Goal: Task Accomplishment & Management: Manage account settings

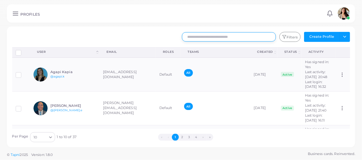
click at [201, 35] on input "text" at bounding box center [229, 36] width 94 height 9
type input "*****"
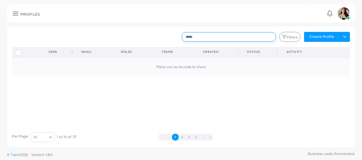
click at [191, 40] on input "*****" at bounding box center [229, 36] width 94 height 9
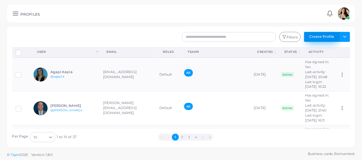
click at [336, 36] on button "Create Profile" at bounding box center [322, 37] width 36 height 10
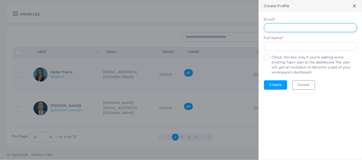
click at [286, 26] on input "Email *" at bounding box center [310, 27] width 93 height 9
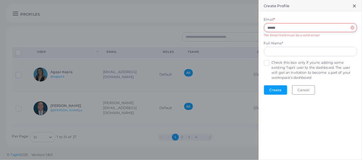
type input "**********"
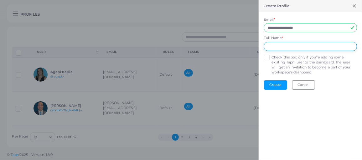
click at [284, 51] on input "text" at bounding box center [310, 46] width 93 height 9
type input "**********"
click at [272, 56] on label "Check this box only if you're adding some existing Tapni user to the dashboard.…" at bounding box center [314, 65] width 85 height 20
click at [280, 86] on button "Create" at bounding box center [275, 85] width 23 height 9
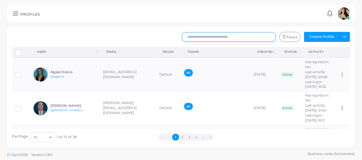
click at [233, 37] on input "text" at bounding box center [229, 36] width 94 height 9
type input "****"
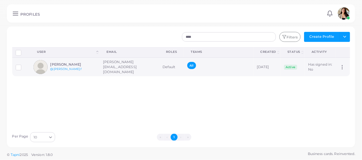
click at [340, 68] on icon at bounding box center [343, 68] width 6 height 6
click at [332, 78] on link "Assign Product" at bounding box center [332, 75] width 44 height 8
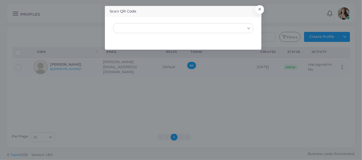
click at [185, 28] on input "Search for option" at bounding box center [180, 28] width 129 height 7
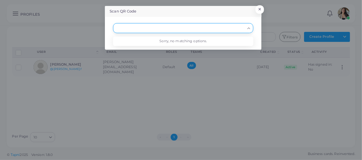
click at [250, 29] on icon "Search for option" at bounding box center [249, 28] width 5 height 5
click at [258, 10] on button "×" at bounding box center [259, 11] width 8 height 8
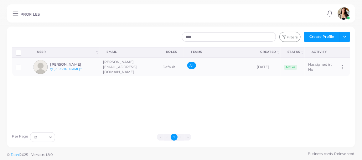
click at [283, 14] on div "PROFILES" at bounding box center [172, 15] width 305 height 6
click at [13, 13] on line at bounding box center [15, 13] width 5 height 0
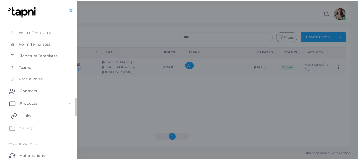
scroll to position [114, 0]
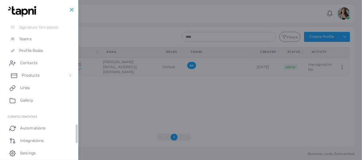
click at [27, 74] on span "Products" at bounding box center [31, 76] width 18 height 6
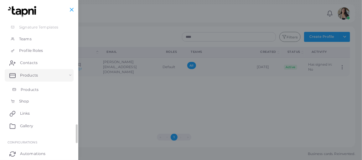
click at [29, 89] on span "Products" at bounding box center [30, 90] width 18 height 6
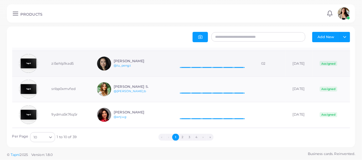
scroll to position [106, 0]
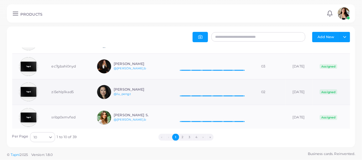
click at [249, 92] on td "[DATE] Taps: 0 [DATE]" at bounding box center [211, 93] width 88 height 26
click at [116, 93] on link "@lu_peng.t" at bounding box center [122, 93] width 17 height 3
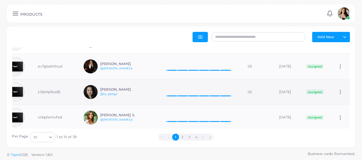
scroll to position [0, 36]
click at [338, 92] on icon at bounding box center [341, 92] width 6 height 6
click at [334, 102] on span "Edit" at bounding box center [336, 99] width 7 height 5
type input "**"
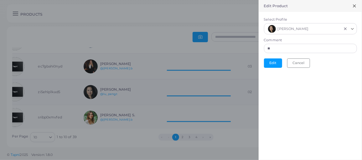
scroll to position [4, 4]
click at [347, 29] on icon "Clear Selected" at bounding box center [345, 29] width 4 height 4
click at [327, 29] on input "Select Profile" at bounding box center [308, 28] width 82 height 7
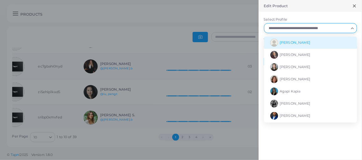
click at [311, 40] on li "[PERSON_NAME]" at bounding box center [310, 43] width 93 height 12
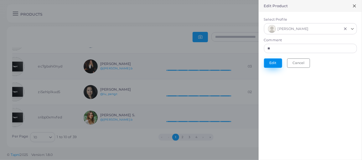
click at [276, 60] on button "Edit" at bounding box center [273, 63] width 18 height 9
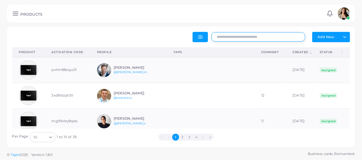
click at [239, 36] on input "text" at bounding box center [259, 36] width 94 height 9
type input "*"
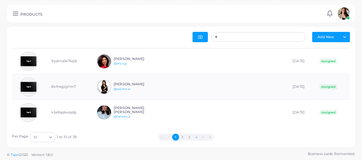
click at [194, 136] on button "4" at bounding box center [196, 137] width 7 height 7
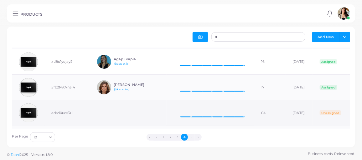
click at [118, 114] on td at bounding box center [128, 114] width 76 height 26
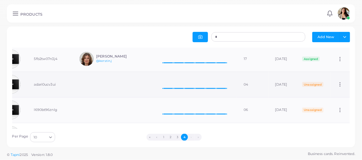
click at [338, 82] on icon at bounding box center [341, 85] width 6 height 6
click at [336, 89] on span "Edit" at bounding box center [336, 89] width 7 height 5
type input "**"
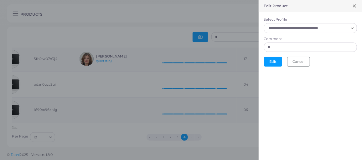
click at [334, 26] on input "Select Profile" at bounding box center [308, 28] width 82 height 7
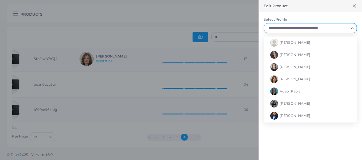
click at [353, 6] on icon at bounding box center [354, 5] width 5 height 5
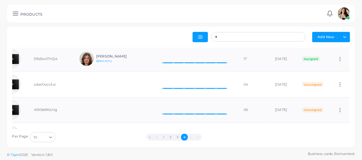
click at [14, 9] on div "PRODUCTS Notifications 0 New Mark All As Read [PERSON_NAME] [PERSON_NAME] ([PER…" at bounding box center [181, 13] width 349 height 18
click at [14, 12] on icon at bounding box center [15, 13] width 7 height 7
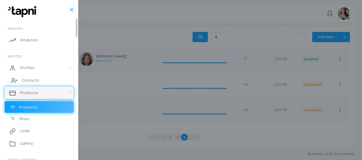
click at [27, 83] on link "Contacts" at bounding box center [39, 80] width 69 height 13
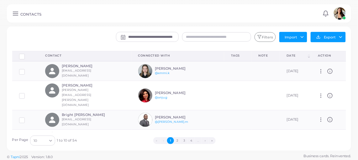
click at [20, 16] on link at bounding box center [15, 13] width 10 height 7
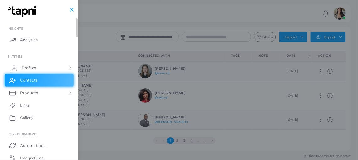
click at [48, 69] on link "Profiles" at bounding box center [39, 68] width 69 height 13
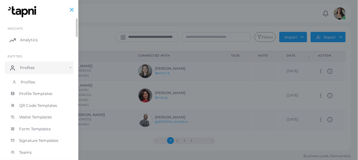
click at [40, 87] on link "Profiles" at bounding box center [39, 82] width 69 height 12
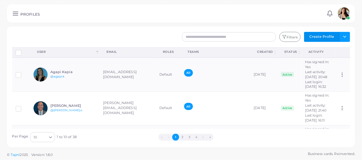
click at [314, 35] on button "Create Profile" at bounding box center [322, 37] width 36 height 10
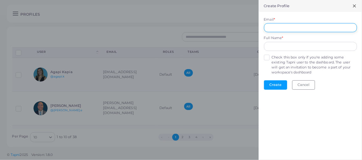
click at [287, 31] on input "Email *" at bounding box center [310, 27] width 93 height 9
type input "**********"
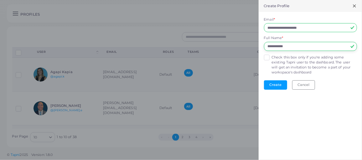
type input "**********"
click at [272, 58] on label "Check this box only if you're adding some existing Tapni user to the dashboard.…" at bounding box center [314, 65] width 85 height 20
click at [275, 86] on button "Create" at bounding box center [275, 85] width 23 height 9
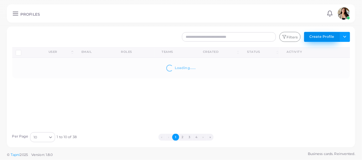
click at [323, 39] on button "Create Profile" at bounding box center [322, 37] width 36 height 10
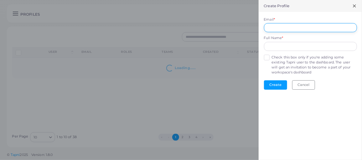
click at [298, 24] on input "Email *" at bounding box center [310, 27] width 93 height 9
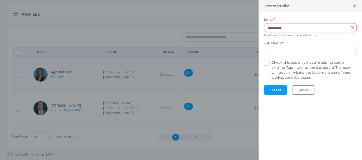
click at [310, 26] on input "**********" at bounding box center [310, 27] width 93 height 9
type input "**********"
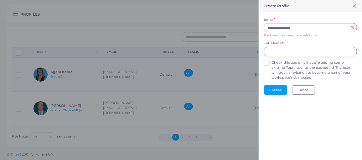
click at [285, 49] on input "text" at bounding box center [310, 51] width 93 height 9
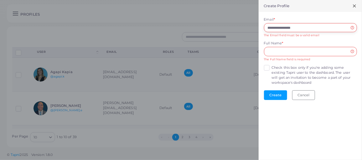
click at [284, 27] on input "**********" at bounding box center [310, 27] width 93 height 9
click at [276, 55] on input "text" at bounding box center [310, 51] width 93 height 9
paste input "**********"
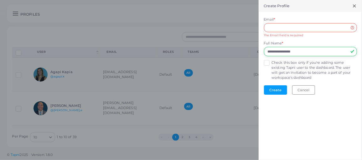
type input "**********"
click at [283, 25] on input "Email *" at bounding box center [310, 27] width 93 height 9
type input "**********"
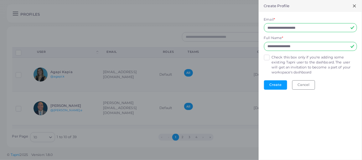
click at [272, 56] on label "Check this box only if you're adding some existing Tapni user to the dashboard.…" at bounding box center [314, 65] width 85 height 20
click at [278, 85] on button "Create" at bounding box center [275, 85] width 23 height 9
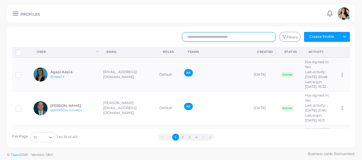
click at [207, 40] on input "text" at bounding box center [229, 36] width 94 height 9
type input "*****"
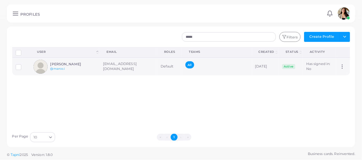
click at [343, 67] on circle at bounding box center [343, 67] width 1 height 1
click at [250, 105] on div "Disconnect Profiles Delete Profile Show Selections Download QRs User (Click to …" at bounding box center [181, 88] width 345 height 82
click at [128, 64] on td "[EMAIL_ADDRESS][DOMAIN_NAME]" at bounding box center [129, 67] width 58 height 18
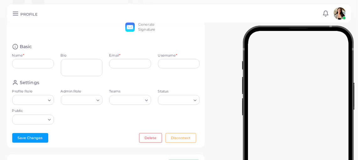
type input "**********"
type input "*******"
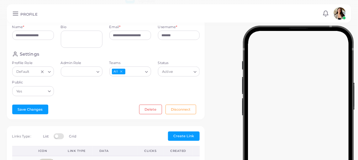
scroll to position [57, 0]
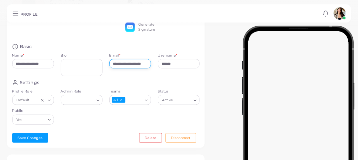
click at [142, 62] on input "**********" at bounding box center [130, 63] width 42 height 9
type input "**********"
click at [203, 65] on div "**********" at bounding box center [106, 67] width 198 height 164
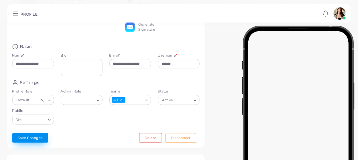
click at [18, 141] on button "Save Changes" at bounding box center [30, 138] width 36 height 9
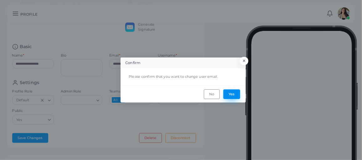
click at [238, 94] on button "Yes" at bounding box center [231, 94] width 17 height 9
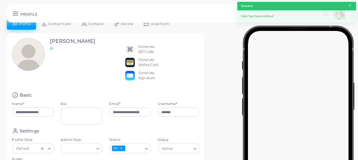
scroll to position [0, 0]
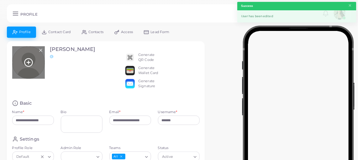
click at [29, 59] on icon at bounding box center [28, 62] width 9 height 9
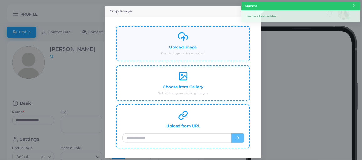
click at [203, 48] on div "Upload Image Drag & drop or click to upload" at bounding box center [184, 44] width 122 height 24
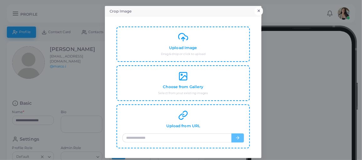
click at [260, 8] on div "Crop Image × Upload Image Drag & drop or click to upload Choose from Gallery Se…" at bounding box center [181, 80] width 362 height 160
click at [259, 10] on button "×" at bounding box center [259, 11] width 8 height 8
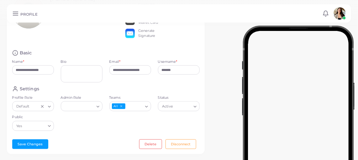
scroll to position [57, 0]
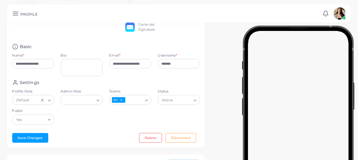
click at [99, 100] on icon "Search for option" at bounding box center [98, 100] width 5 height 5
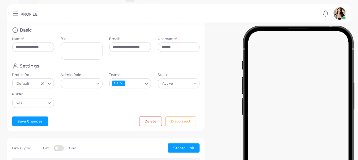
scroll to position [36, 0]
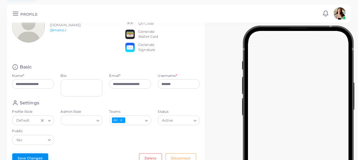
click at [28, 155] on button "Save Changes" at bounding box center [30, 158] width 36 height 9
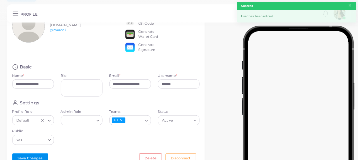
scroll to position [0, 0]
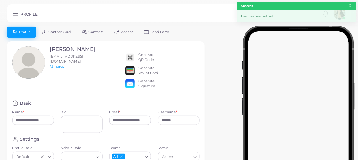
click at [352, 6] on button "×" at bounding box center [350, 5] width 4 height 7
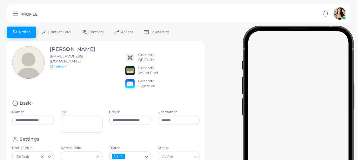
click at [129, 31] on span "Access" at bounding box center [127, 31] width 12 height 3
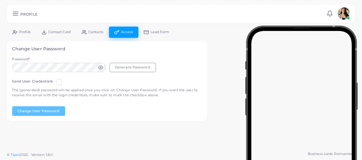
click at [64, 80] on label at bounding box center [64, 80] width 0 height 0
click at [17, 14] on icon at bounding box center [15, 13] width 7 height 7
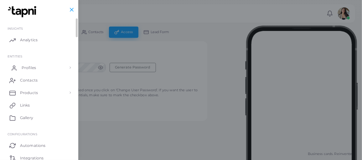
click at [28, 68] on span "Profiles" at bounding box center [29, 68] width 14 height 6
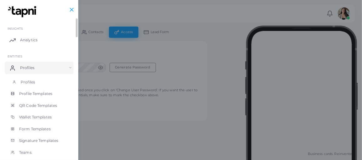
click at [26, 83] on span "Profiles" at bounding box center [28, 83] width 14 height 6
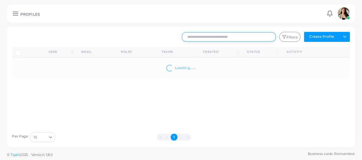
click at [240, 35] on input "text" at bounding box center [229, 36] width 94 height 9
type input "****"
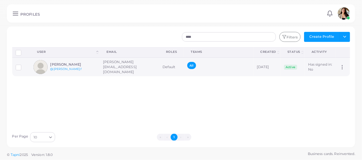
click at [68, 63] on h6 "[PERSON_NAME]" at bounding box center [73, 65] width 46 height 4
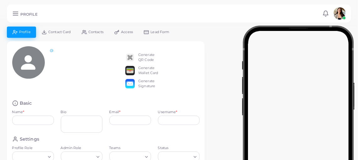
click at [131, 30] on span "Access" at bounding box center [127, 31] width 12 height 3
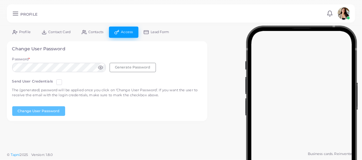
click at [64, 80] on label at bounding box center [64, 80] width 0 height 0
click at [117, 66] on button "Generate Password" at bounding box center [133, 67] width 46 height 9
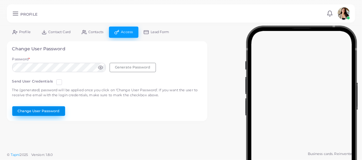
click at [36, 112] on button "Change User Password" at bounding box center [38, 111] width 53 height 9
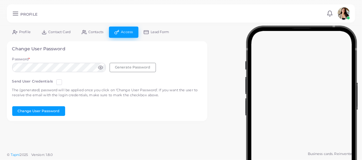
click at [18, 31] on link "Profile" at bounding box center [21, 32] width 29 height 11
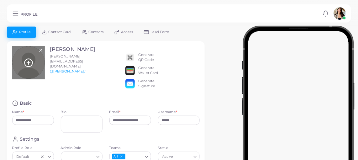
click at [32, 65] on icon at bounding box center [28, 62] width 9 height 9
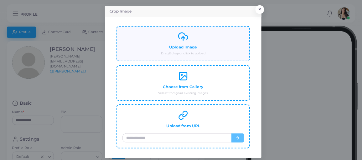
click at [197, 61] on div "Upload Image Drag & drop or click to upload" at bounding box center [183, 44] width 133 height 36
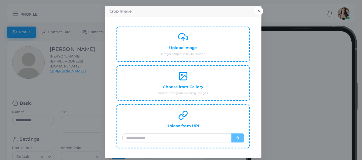
click at [258, 10] on button "×" at bounding box center [259, 11] width 8 height 8
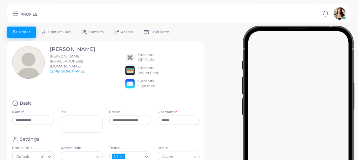
click at [123, 30] on span "Access" at bounding box center [127, 31] width 12 height 3
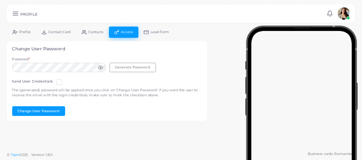
click at [17, 32] on icon at bounding box center [15, 32] width 5 height 5
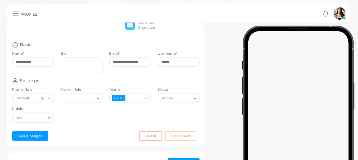
scroll to position [85, 0]
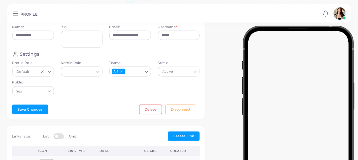
click at [92, 67] on div "Search for option" at bounding box center [79, 71] width 32 height 8
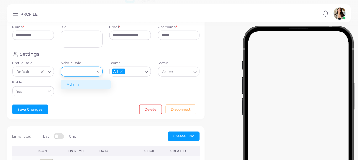
click at [88, 84] on li "Admin" at bounding box center [86, 84] width 50 height 9
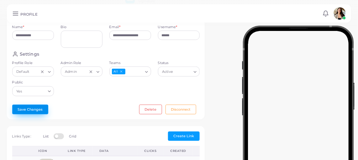
click at [34, 112] on button "Save Changes" at bounding box center [30, 109] width 36 height 9
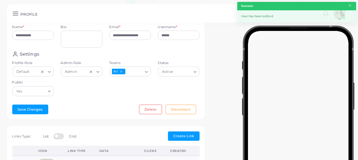
click at [50, 72] on icon "Search for option" at bounding box center [49, 72] width 5 height 5
click at [95, 97] on div "Settings Profile Role Default Loading... Default Admin Role Admin Loading... Te…" at bounding box center [106, 75] width 194 height 49
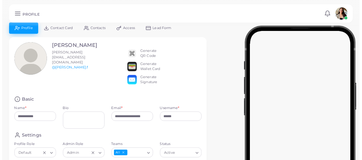
scroll to position [0, 0]
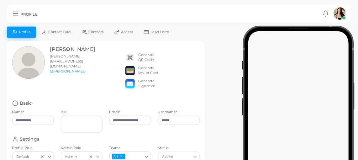
click at [17, 13] on line at bounding box center [15, 13] width 5 height 0
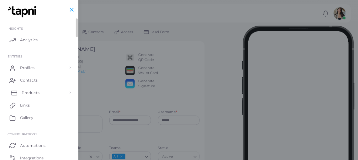
click at [29, 93] on span "Products" at bounding box center [31, 93] width 18 height 6
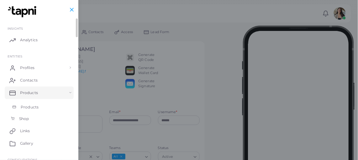
click at [30, 107] on span "Products" at bounding box center [30, 108] width 18 height 6
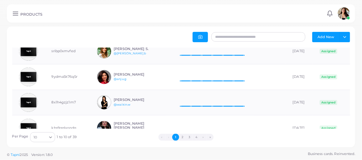
scroll to position [192, 0]
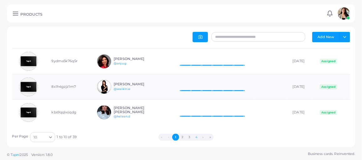
click at [197, 138] on button "4" at bounding box center [196, 137] width 7 height 7
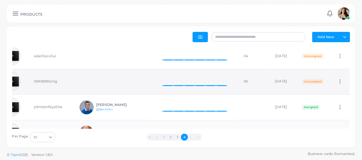
click at [340, 80] on circle at bounding box center [340, 80] width 1 height 1
click at [337, 90] on link "Edit" at bounding box center [337, 87] width 34 height 8
type input "**"
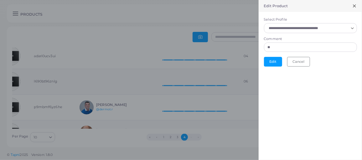
click at [317, 27] on input "Select Profile" at bounding box center [308, 28] width 82 height 7
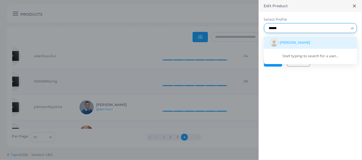
click at [302, 41] on span "[PERSON_NAME]" at bounding box center [295, 42] width 31 height 4
type input "******"
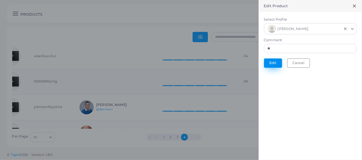
click at [269, 62] on button "Edit" at bounding box center [273, 63] width 18 height 9
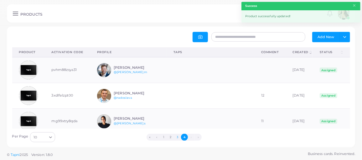
click at [177, 135] on button "3" at bounding box center [177, 137] width 7 height 7
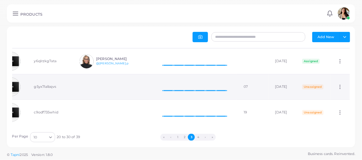
click at [338, 84] on icon at bounding box center [341, 87] width 6 height 6
click at [331, 91] on link "Edit" at bounding box center [337, 92] width 34 height 8
type input "**"
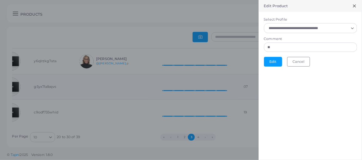
click at [306, 25] on input "Select Profile" at bounding box center [308, 28] width 82 height 7
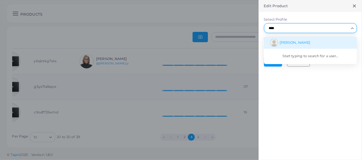
click at [301, 43] on span "[PERSON_NAME]" at bounding box center [295, 42] width 31 height 4
type input "****"
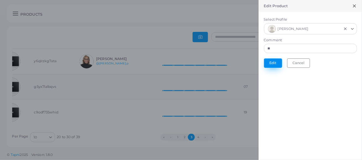
click at [276, 64] on button "Edit" at bounding box center [273, 63] width 18 height 9
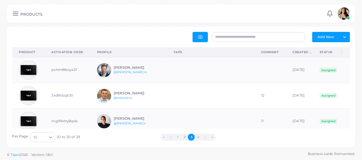
click at [13, 15] on line at bounding box center [15, 15] width 5 height 0
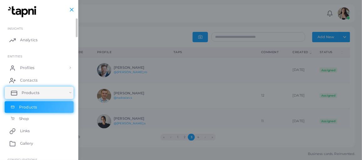
click at [36, 94] on span "Products" at bounding box center [31, 93] width 18 height 6
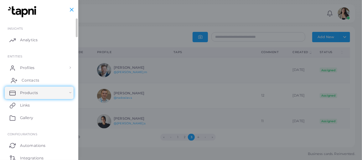
click at [28, 81] on span "Contacts" at bounding box center [31, 81] width 18 height 6
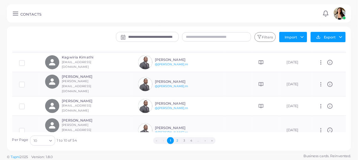
click at [178, 143] on button "2" at bounding box center [177, 141] width 7 height 7
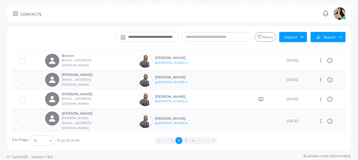
scroll to position [126, 0]
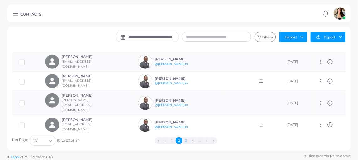
click at [187, 141] on button "3" at bounding box center [185, 141] width 7 height 7
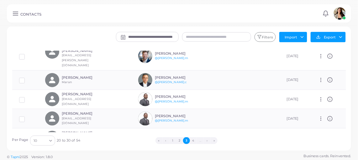
click at [13, 13] on icon at bounding box center [15, 13] width 7 height 7
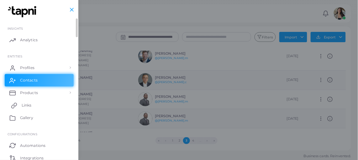
click at [35, 105] on link "Links" at bounding box center [39, 105] width 69 height 13
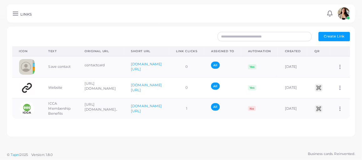
click at [18, 11] on icon at bounding box center [15, 13] width 7 height 7
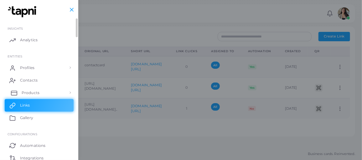
click at [53, 99] on link "Products" at bounding box center [39, 93] width 69 height 13
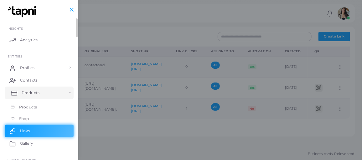
click at [53, 94] on link "Products" at bounding box center [39, 93] width 69 height 13
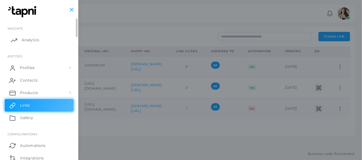
click at [25, 39] on span "Analytics" at bounding box center [31, 40] width 18 height 6
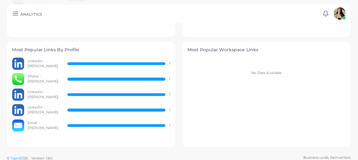
scroll to position [307, 0]
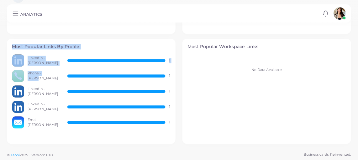
drag, startPoint x: 11, startPoint y: 44, endPoint x: 56, endPoint y: 68, distance: 51.2
click at [56, 68] on div "Most Popular Links By Profile Linkedin - [PERSON_NAME] 1 Phone - [PERSON_NAME] …" at bounding box center [91, 91] width 169 height 105
drag, startPoint x: 56, startPoint y: 68, endPoint x: 43, endPoint y: 74, distance: 14.9
click at [43, 74] on span "Phone - [PERSON_NAME]" at bounding box center [44, 76] width 33 height 10
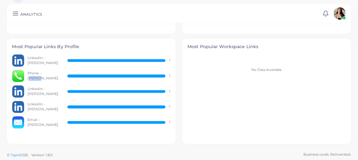
click at [43, 74] on span "Phone - [PERSON_NAME]" at bounding box center [44, 76] width 33 height 10
drag, startPoint x: 43, startPoint y: 74, endPoint x: 42, endPoint y: 89, distance: 14.4
click at [42, 89] on span "Linkedin - [PERSON_NAME]" at bounding box center [44, 92] width 33 height 10
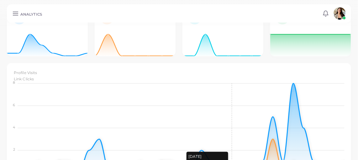
scroll to position [0, 0]
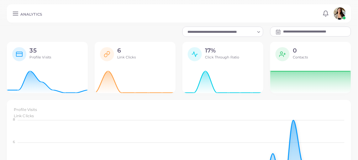
click at [15, 13] on line at bounding box center [15, 13] width 5 height 0
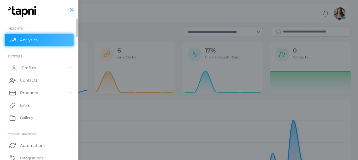
click at [33, 66] on span "Profiles" at bounding box center [29, 68] width 14 height 6
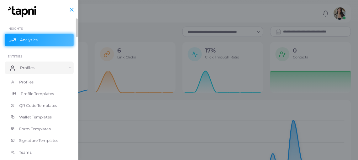
click at [34, 93] on span "Profile Templates" at bounding box center [37, 94] width 33 height 6
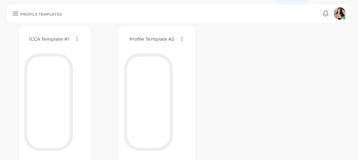
scroll to position [27, 0]
click at [147, 52] on div "Profile Template #2 Edit Template Assign template Duplicate Template Delete Tem…" at bounding box center [157, 97] width 76 height 138
click at [181, 38] on icon at bounding box center [182, 41] width 6 height 6
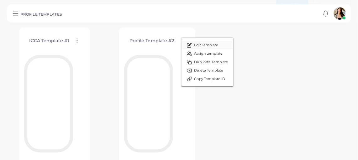
click at [203, 43] on span "Edit Template" at bounding box center [206, 45] width 24 height 5
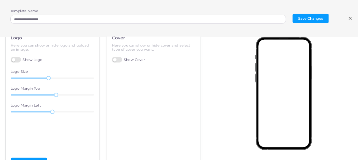
scroll to position [0, 0]
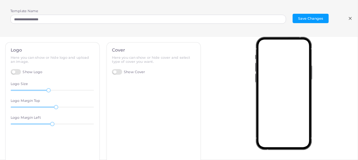
click at [351, 18] on line at bounding box center [350, 18] width 3 height 3
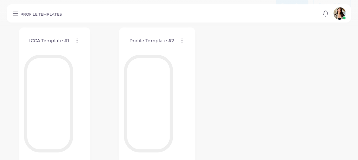
click at [11, 14] on link at bounding box center [15, 13] width 10 height 7
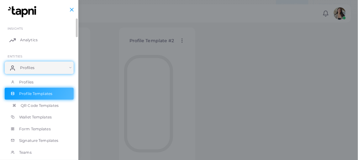
click at [46, 104] on span "QR Code Templates" at bounding box center [40, 106] width 38 height 6
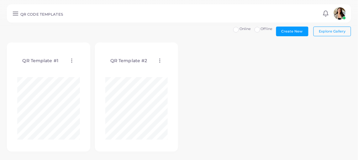
click at [16, 12] on line at bounding box center [15, 12] width 5 height 0
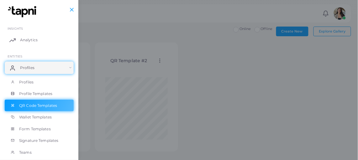
click at [199, 87] on div at bounding box center [179, 96] width 358 height 192
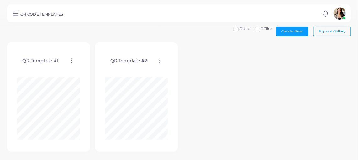
click at [16, 14] on icon at bounding box center [15, 13] width 7 height 7
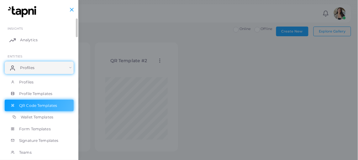
click at [43, 117] on span "Wallet Templates" at bounding box center [37, 118] width 33 height 6
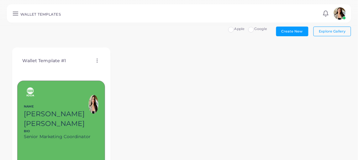
click at [15, 12] on line at bounding box center [15, 12] width 5 height 0
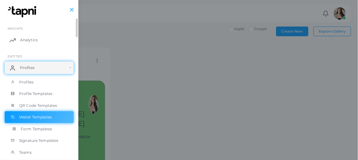
scroll to position [28, 0]
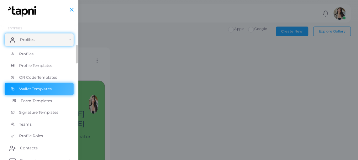
click at [30, 102] on span "Form Templates" at bounding box center [37, 101] width 32 height 6
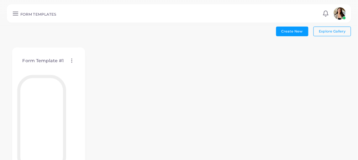
click at [71, 61] on icon at bounding box center [72, 61] width 6 height 6
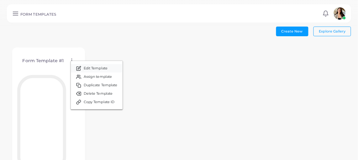
click at [80, 71] on icon at bounding box center [78, 68] width 5 height 5
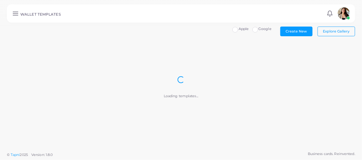
click at [17, 11] on icon at bounding box center [15, 13] width 7 height 7
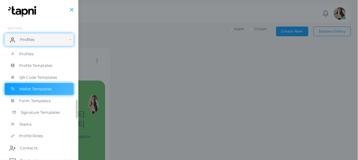
scroll to position [57, 0]
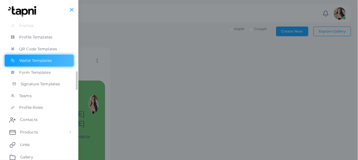
click at [35, 81] on span "Signature Templates" at bounding box center [40, 84] width 39 height 6
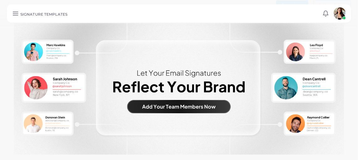
scroll to position [28, 0]
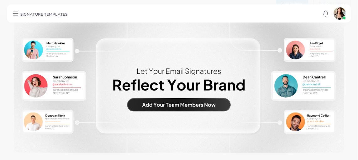
click at [16, 12] on line at bounding box center [15, 12] width 5 height 0
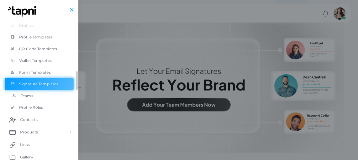
click at [42, 97] on link "Teams" at bounding box center [39, 96] width 69 height 12
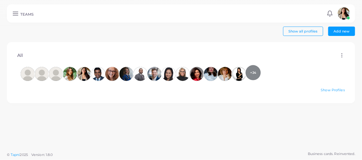
click at [253, 75] on span "+24" at bounding box center [253, 72] width 15 height 15
click at [334, 90] on link "Show Profiles" at bounding box center [333, 90] width 24 height 4
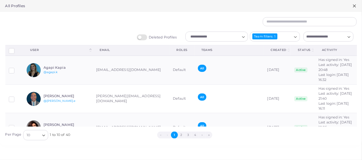
click at [11, 3] on div "All Profiles" at bounding box center [181, 6] width 362 height 12
click at [354, 5] on icon at bounding box center [354, 5] width 5 height 5
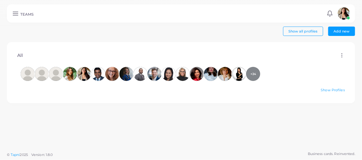
click at [15, 15] on icon at bounding box center [15, 13] width 7 height 7
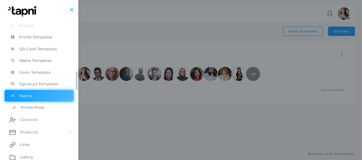
click at [34, 108] on span "Profile Roles" at bounding box center [33, 108] width 24 height 6
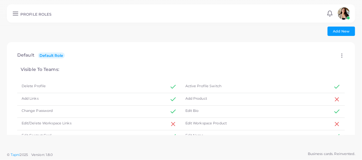
click at [17, 12] on icon at bounding box center [15, 13] width 7 height 7
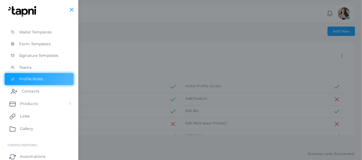
scroll to position [135, 0]
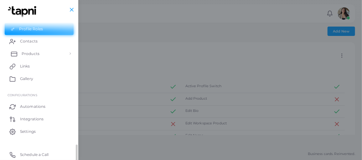
click at [36, 51] on span "Products" at bounding box center [31, 54] width 18 height 6
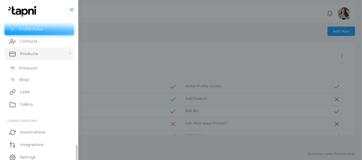
scroll to position [161, 0]
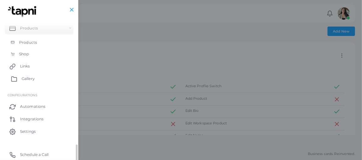
click at [32, 78] on span "Gallery" at bounding box center [28, 79] width 13 height 6
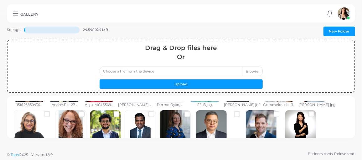
scroll to position [112, 0]
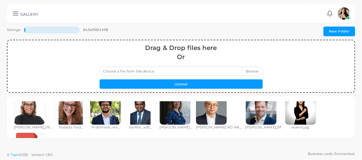
click at [45, 133] on div at bounding box center [29, 148] width 31 height 31
click at [346, 12] on img at bounding box center [344, 13] width 13 height 13
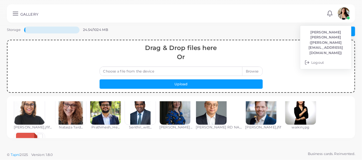
click at [14, 14] on icon at bounding box center [15, 13] width 7 height 7
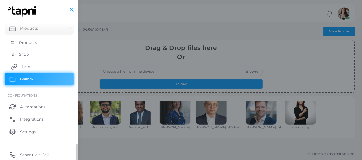
click at [24, 67] on span "Links" at bounding box center [27, 67] width 10 height 6
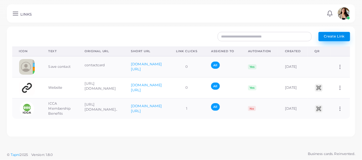
click at [339, 34] on button "Create Link" at bounding box center [335, 36] width 32 height 9
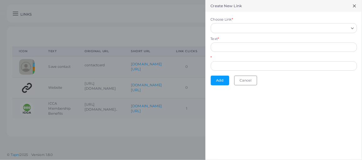
click at [356, 4] on icon at bounding box center [354, 5] width 5 height 5
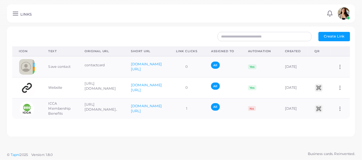
click at [17, 14] on icon at bounding box center [15, 13] width 7 height 7
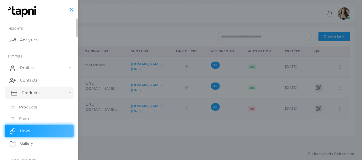
click at [37, 92] on span "Products" at bounding box center [31, 93] width 18 height 6
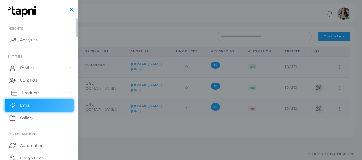
click at [37, 92] on span "Products" at bounding box center [31, 93] width 18 height 6
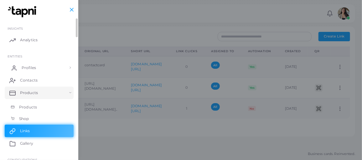
click at [40, 67] on link "Profiles" at bounding box center [39, 68] width 69 height 13
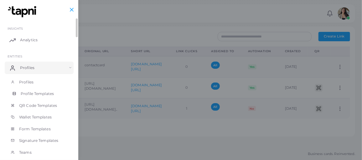
click at [35, 95] on span "Profile Templates" at bounding box center [37, 94] width 33 height 6
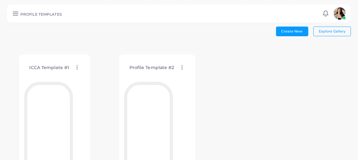
click at [181, 69] on icon at bounding box center [182, 68] width 6 height 6
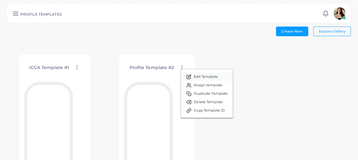
click at [193, 76] on link "Edit Template" at bounding box center [207, 77] width 52 height 8
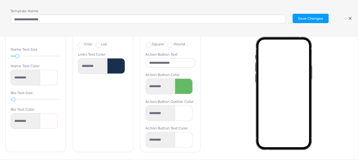
scroll to position [55, 0]
click at [351, 18] on line at bounding box center [350, 18] width 3 height 3
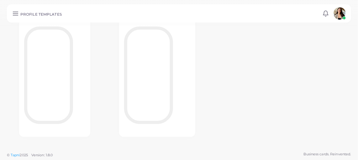
scroll to position [0, 0]
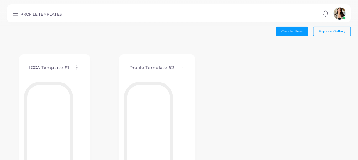
click at [19, 14] on link at bounding box center [15, 13] width 10 height 7
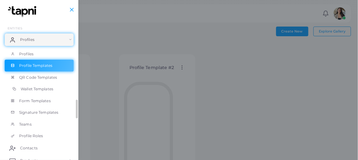
scroll to position [57, 0]
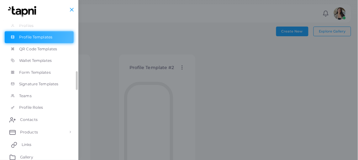
click at [20, 145] on link "Links" at bounding box center [39, 145] width 69 height 13
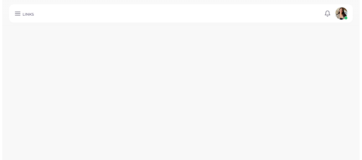
scroll to position [57, 0]
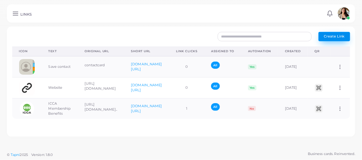
click at [326, 39] on span "Create Link" at bounding box center [334, 36] width 21 height 4
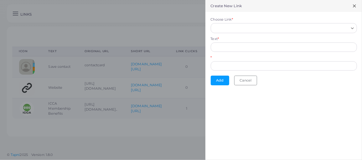
click at [357, 5] on icon at bounding box center [354, 5] width 5 height 5
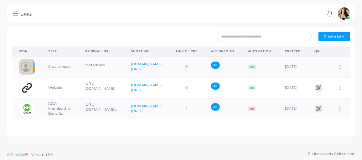
click at [12, 14] on icon at bounding box center [15, 13] width 7 height 7
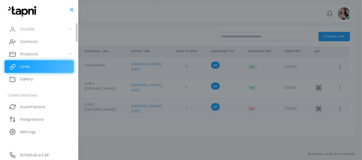
scroll to position [10, 0]
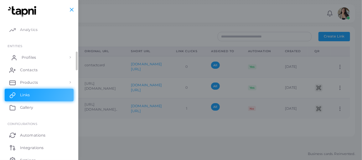
click at [40, 55] on link "Profiles" at bounding box center [39, 57] width 69 height 13
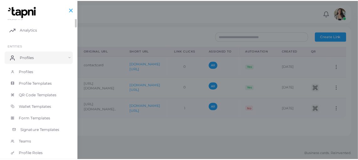
scroll to position [0, 0]
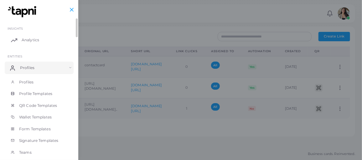
click at [30, 39] on span "Analytics" at bounding box center [31, 40] width 18 height 6
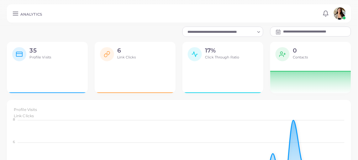
scroll to position [4, 4]
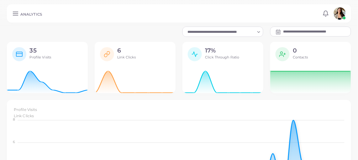
click at [15, 13] on icon at bounding box center [15, 13] width 7 height 7
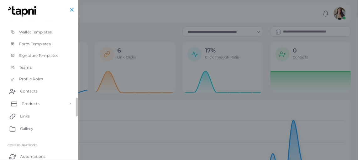
scroll to position [0, 0]
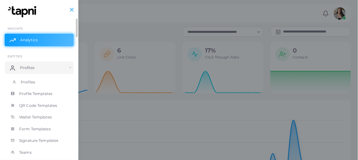
click at [31, 82] on span "Profiles" at bounding box center [28, 83] width 14 height 6
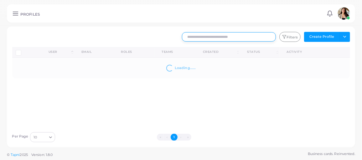
click at [236, 39] on input "text" at bounding box center [229, 36] width 94 height 9
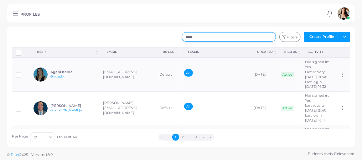
type input "*****"
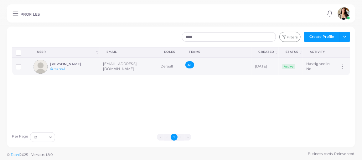
click at [72, 63] on h6 "[PERSON_NAME]" at bounding box center [73, 64] width 46 height 4
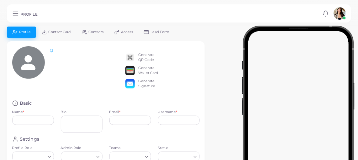
type input "**********"
type input "*******"
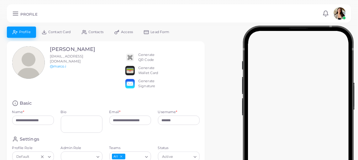
click at [128, 30] on span "Access" at bounding box center [127, 31] width 12 height 3
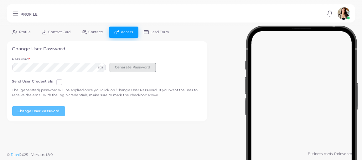
click at [135, 70] on button "Generate Password" at bounding box center [133, 67] width 46 height 9
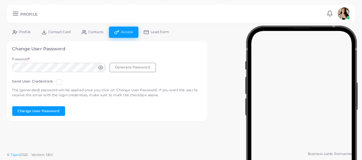
click at [64, 80] on label at bounding box center [64, 80] width 0 height 0
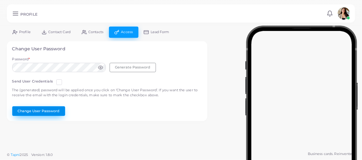
click at [38, 112] on button "Change User Password" at bounding box center [38, 111] width 53 height 9
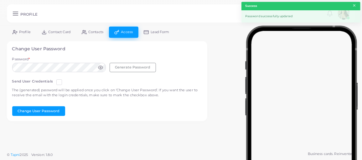
click at [354, 5] on button "×" at bounding box center [355, 5] width 4 height 7
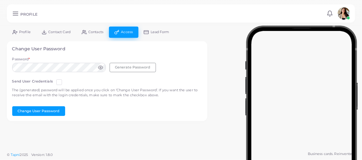
click at [23, 38] on div "**********" at bounding box center [107, 74] width 201 height 95
click at [23, 34] on link "Profile" at bounding box center [21, 32] width 29 height 11
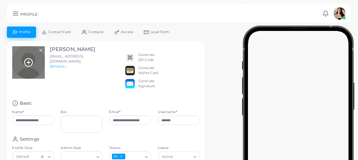
click at [34, 63] on div at bounding box center [28, 62] width 33 height 33
click at [28, 63] on line at bounding box center [28, 63] width 3 height 0
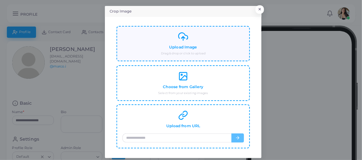
click at [206, 50] on div "Upload Image Drag & drop or click to upload" at bounding box center [184, 44] width 122 height 24
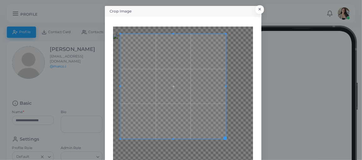
click at [93, 29] on div "Crop Image × Back Crop" at bounding box center [181, 80] width 362 height 160
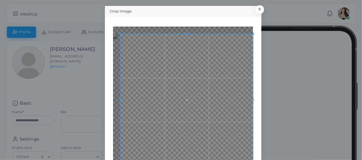
click at [256, 160] on html "**********" at bounding box center [181, 80] width 362 height 160
click at [105, 100] on div "Crop Image × Back Crop" at bounding box center [183, 104] width 157 height 196
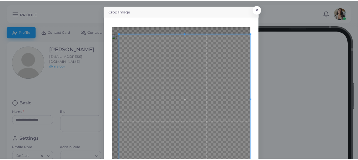
scroll to position [47, 0]
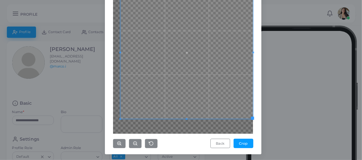
click at [114, 126] on div at bounding box center [183, 56] width 140 height 155
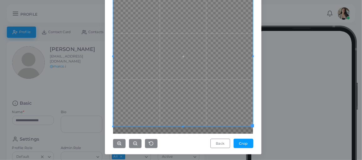
click at [105, 134] on div "Crop Image × Back Crop" at bounding box center [183, 57] width 157 height 196
click at [244, 144] on button "Crop" at bounding box center [244, 143] width 20 height 9
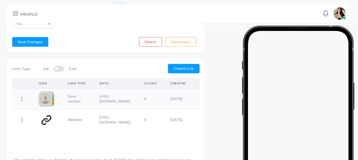
scroll to position [150, 0]
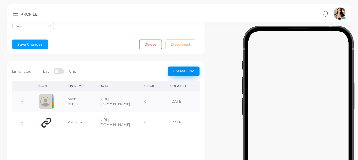
click at [187, 72] on span "Create Link" at bounding box center [183, 71] width 21 height 4
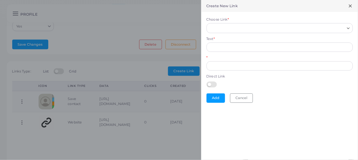
click at [231, 30] on input "Choose Link *" at bounding box center [276, 28] width 135 height 7
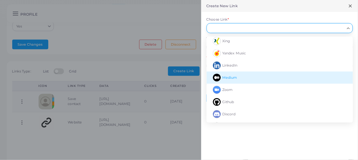
scroll to position [114, 0]
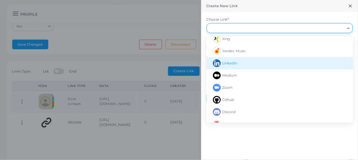
click at [236, 63] on span "LinkedIn" at bounding box center [229, 63] width 15 height 4
type input "********"
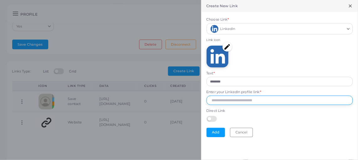
click at [227, 104] on input "Enter your LinkedIn profile link *" at bounding box center [280, 100] width 146 height 9
paste input "**********"
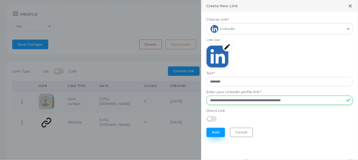
type input "**********"
click at [213, 131] on button "Add" at bounding box center [216, 132] width 18 height 9
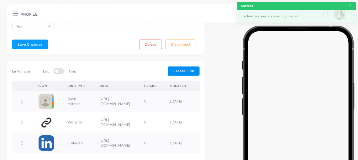
scroll to position [65, 0]
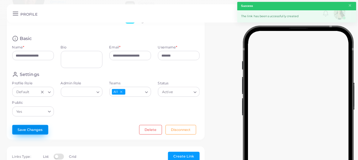
click at [34, 128] on button "Save Changes" at bounding box center [30, 129] width 36 height 9
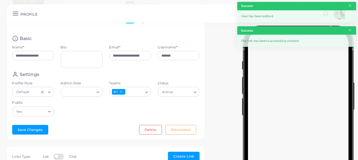
click at [12, 13] on icon at bounding box center [15, 13] width 7 height 7
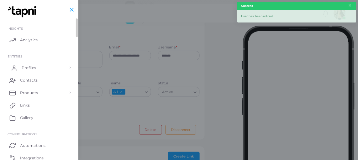
click at [32, 67] on span "Profiles" at bounding box center [29, 68] width 14 height 6
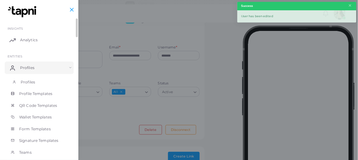
click at [31, 81] on span "Profiles" at bounding box center [28, 83] width 14 height 6
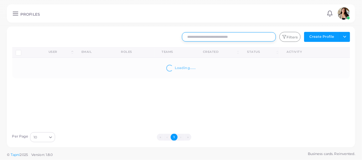
click at [225, 37] on input "text" at bounding box center [229, 36] width 94 height 9
type input "*******"
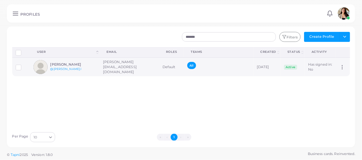
click at [55, 63] on h6 "[PERSON_NAME]" at bounding box center [73, 65] width 46 height 4
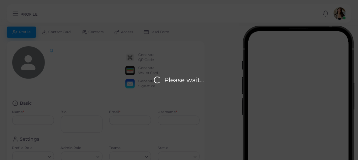
type input "**********"
type input "*********"
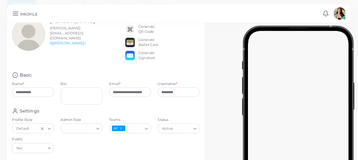
scroll to position [57, 0]
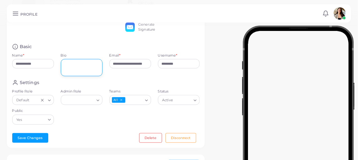
click at [75, 64] on textarea "Bio" at bounding box center [82, 67] width 42 height 17
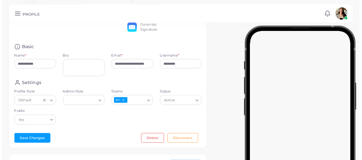
scroll to position [0, 0]
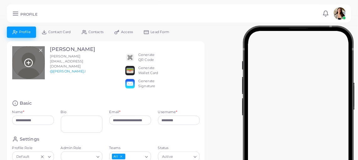
click at [31, 60] on circle at bounding box center [28, 63] width 8 height 8
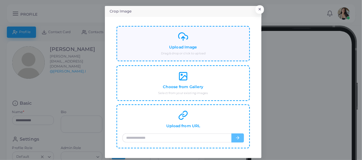
click at [191, 59] on div "Upload Image Drag & drop or click to upload" at bounding box center [183, 44] width 133 height 36
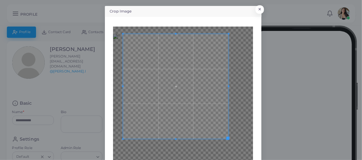
click at [113, 29] on div at bounding box center [183, 104] width 140 height 155
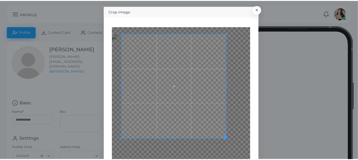
scroll to position [47, 0]
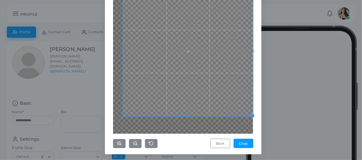
click at [264, 142] on div "Crop Image × Back Crop" at bounding box center [181, 80] width 362 height 160
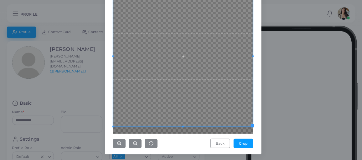
click at [105, 134] on div "Crop Image × Back Crop" at bounding box center [183, 57] width 157 height 196
click at [240, 143] on button "Crop" at bounding box center [244, 143] width 20 height 9
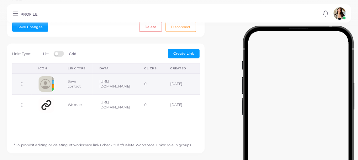
scroll to position [171, 0]
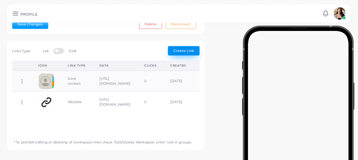
click at [187, 51] on span "Create Link" at bounding box center [183, 51] width 21 height 4
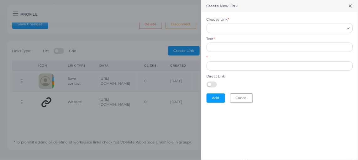
click at [250, 22] on div "Choose Link * Loading..." at bounding box center [280, 25] width 146 height 16
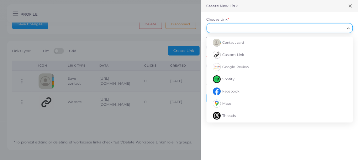
click at [250, 25] on input "Choose Link *" at bounding box center [276, 28] width 135 height 7
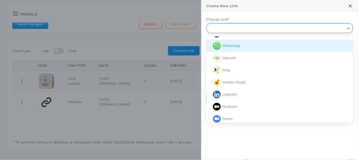
scroll to position [85, 0]
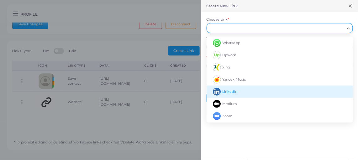
click at [237, 93] on li "LinkedIn" at bounding box center [280, 92] width 146 height 12
type input "********"
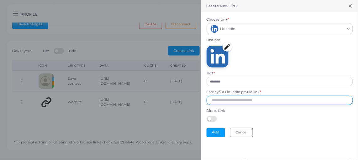
click at [235, 97] on input "Enter your LinkedIn profile link *" at bounding box center [280, 100] width 146 height 9
type input "*"
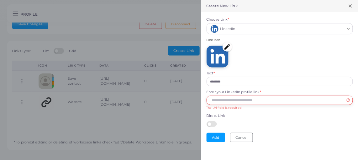
paste input "**********"
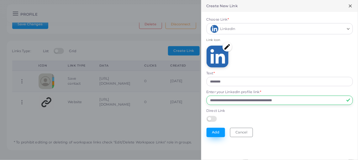
type input "**********"
click at [215, 129] on button "Add" at bounding box center [216, 132] width 18 height 9
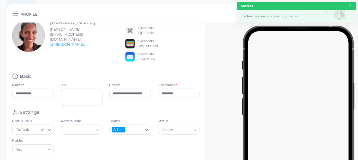
scroll to position [0, 0]
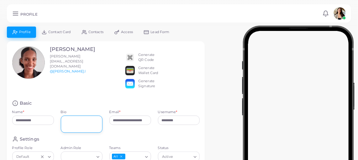
click at [67, 118] on textarea "Bio" at bounding box center [82, 124] width 42 height 17
paste textarea "**********"
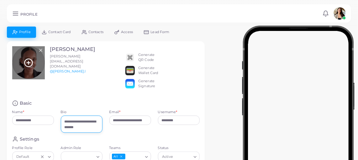
type textarea "**********"
click at [31, 61] on icon at bounding box center [28, 62] width 9 height 9
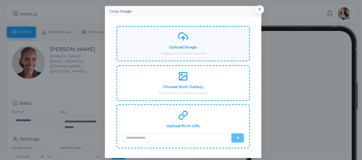
click at [199, 44] on div "Upload Image Drag & drop or click to upload" at bounding box center [184, 44] width 122 height 24
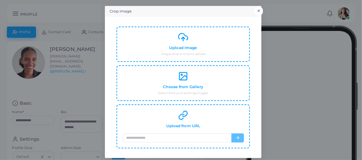
click at [259, 12] on button "×" at bounding box center [259, 11] width 8 height 8
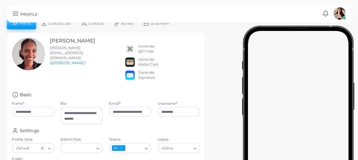
scroll to position [114, 0]
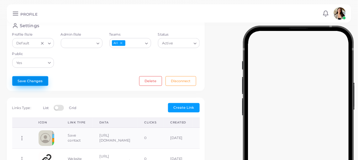
click at [29, 77] on button "Save Changes" at bounding box center [30, 80] width 36 height 9
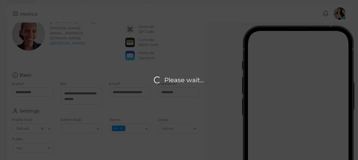
scroll to position [0, 0]
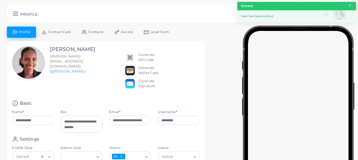
click at [127, 32] on span "Access" at bounding box center [127, 31] width 12 height 3
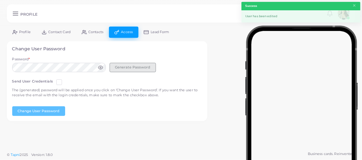
click at [115, 67] on button "Generate Password" at bounding box center [133, 67] width 46 height 9
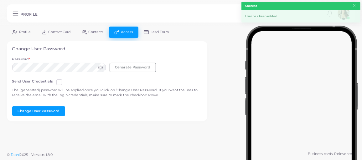
click at [64, 80] on label at bounding box center [64, 80] width 0 height 0
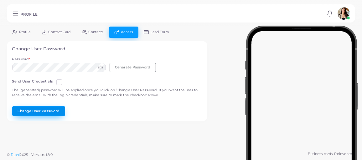
click at [50, 113] on button "Change User Password" at bounding box center [38, 111] width 53 height 9
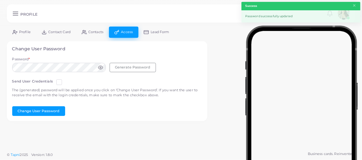
click at [12, 15] on icon at bounding box center [15, 13] width 7 height 7
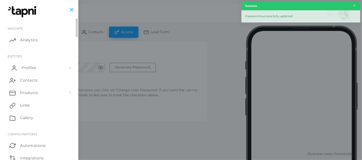
click at [40, 68] on link "Profiles" at bounding box center [39, 68] width 69 height 13
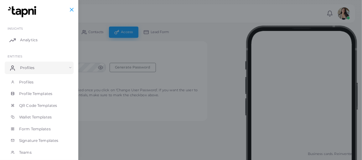
click at [162, 64] on div at bounding box center [181, 96] width 362 height 192
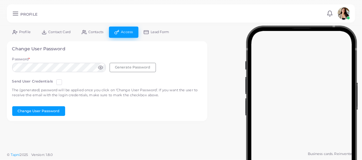
click at [17, 13] on icon at bounding box center [15, 13] width 7 height 7
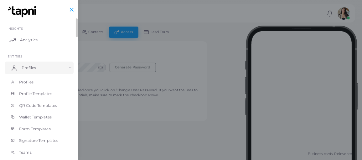
click at [40, 72] on link "Profiles" at bounding box center [39, 68] width 69 height 13
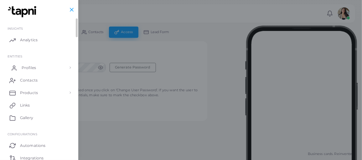
click at [33, 63] on link "Profiles" at bounding box center [39, 68] width 69 height 13
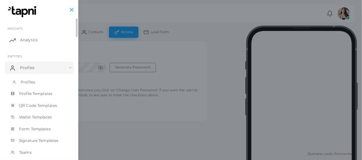
click at [25, 82] on span "Profiles" at bounding box center [28, 83] width 14 height 6
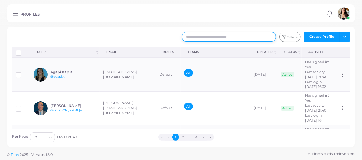
click at [219, 39] on input "text" at bounding box center [229, 36] width 94 height 9
type input "********"
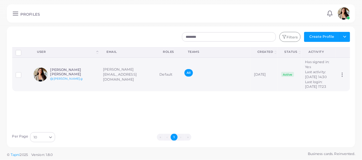
click at [72, 76] on h6 "[PERSON_NAME] [PERSON_NAME]" at bounding box center [73, 72] width 46 height 8
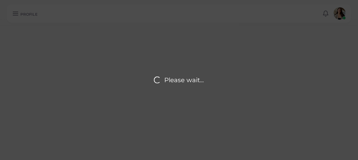
type input "**********"
type textarea "**********"
type input "**********"
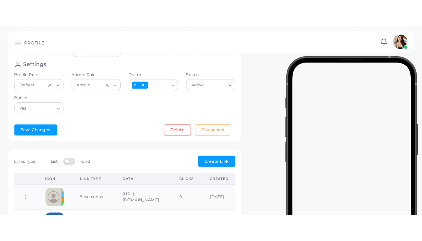
scroll to position [93, 0]
